Goal: Entertainment & Leisure: Consume media (video, audio)

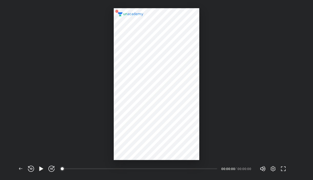
scroll to position [180, 313]
click at [42, 169] on icon "button" at bounding box center [41, 168] width 4 height 4
click at [159, 82] on img at bounding box center [156, 84] width 25 height 25
click at [42, 166] on icon "button" at bounding box center [41, 169] width 6 height 6
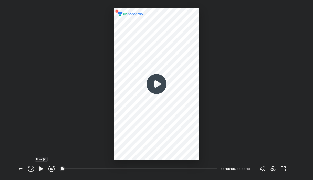
click at [42, 166] on icon "button" at bounding box center [41, 169] width 6 height 6
click at [155, 84] on img at bounding box center [156, 84] width 25 height 25
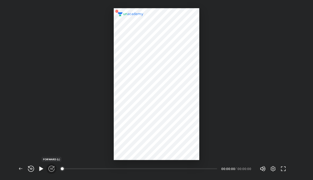
click at [51, 167] on icon "button" at bounding box center [51, 169] width 6 height 6
click at [37, 169] on span "button" at bounding box center [41, 169] width 8 height 6
click at [156, 86] on img at bounding box center [156, 84] width 25 height 25
